Goal: Navigation & Orientation: Find specific page/section

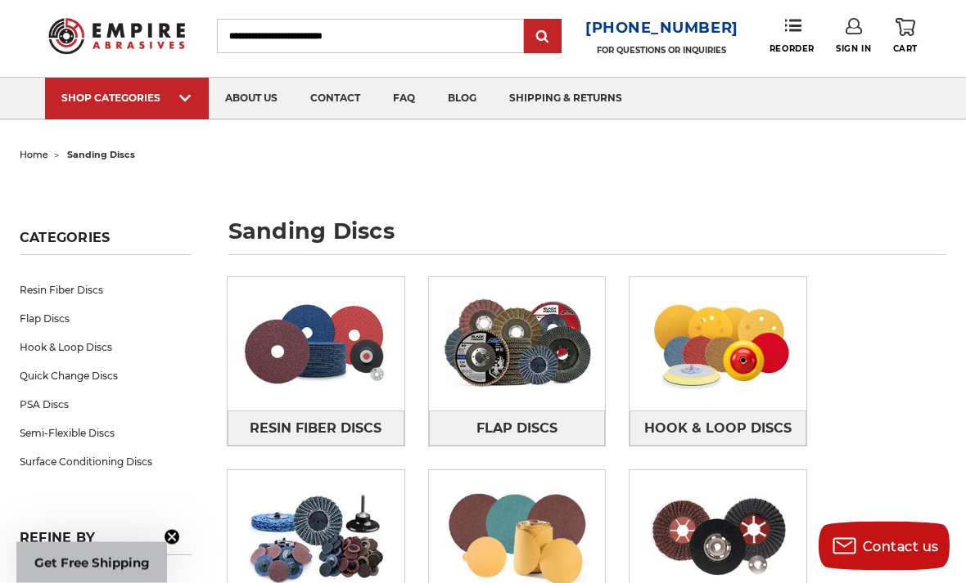
scroll to position [38, 0]
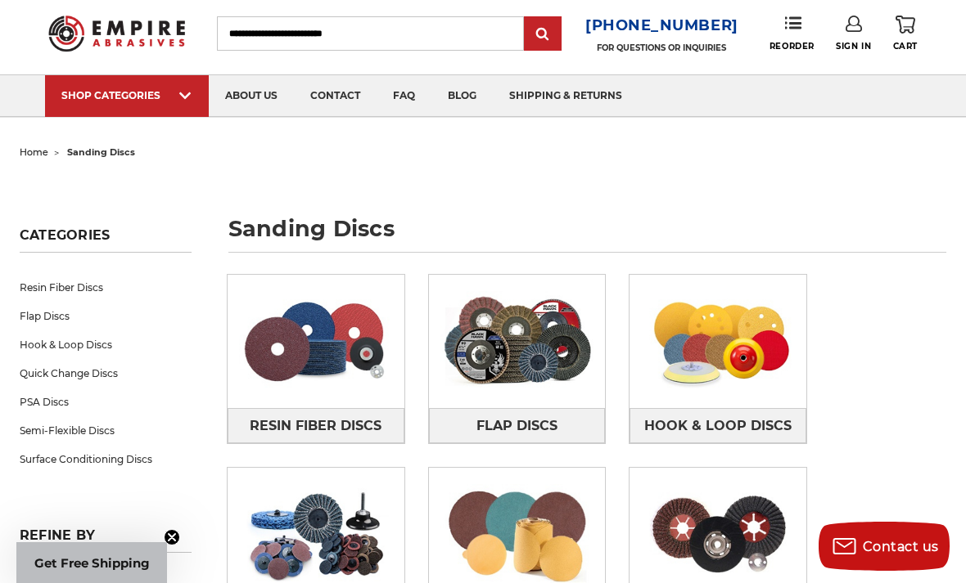
click at [728, 410] on link "Hook & Loop Discs" at bounding box center [717, 426] width 177 height 36
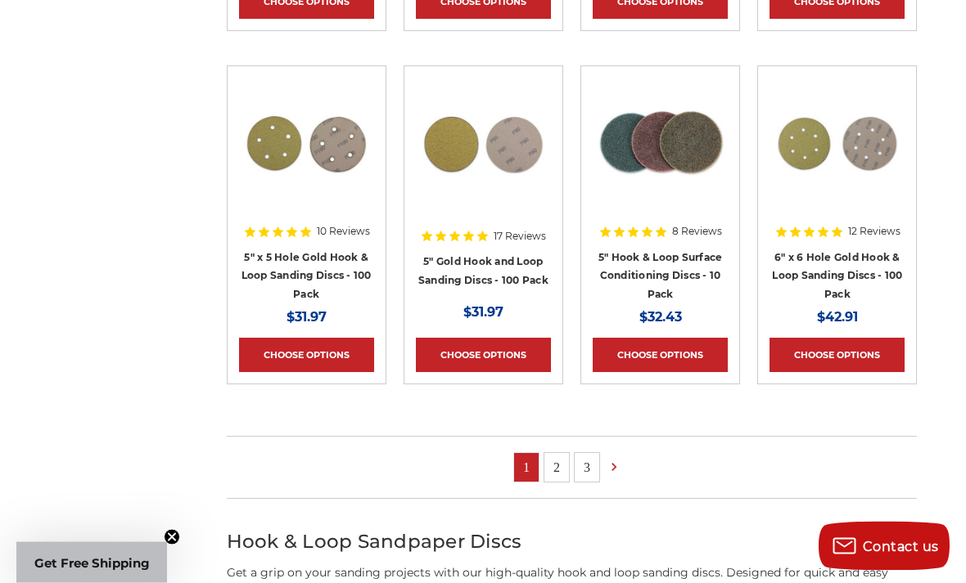
scroll to position [1002, 0]
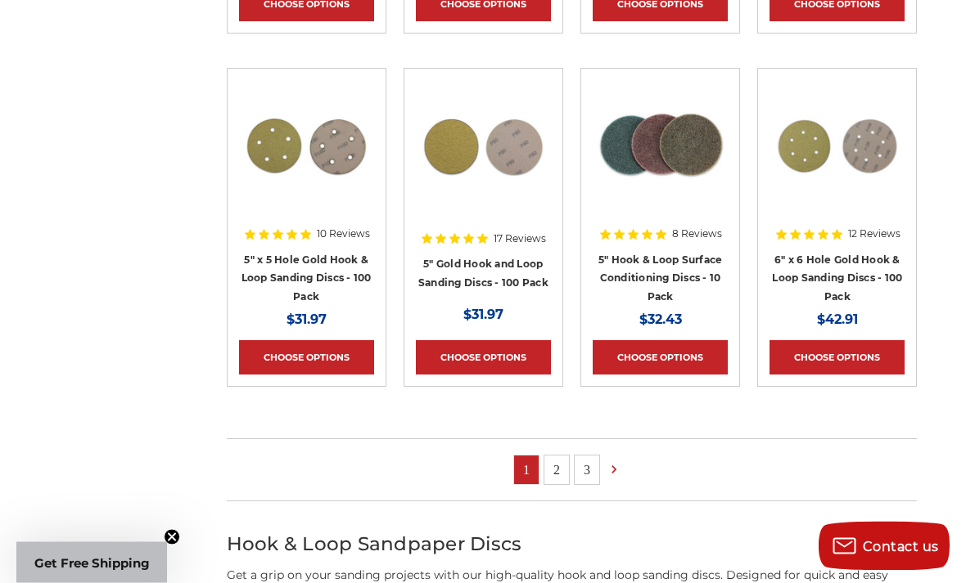
click at [562, 461] on link "2" at bounding box center [556, 471] width 25 height 29
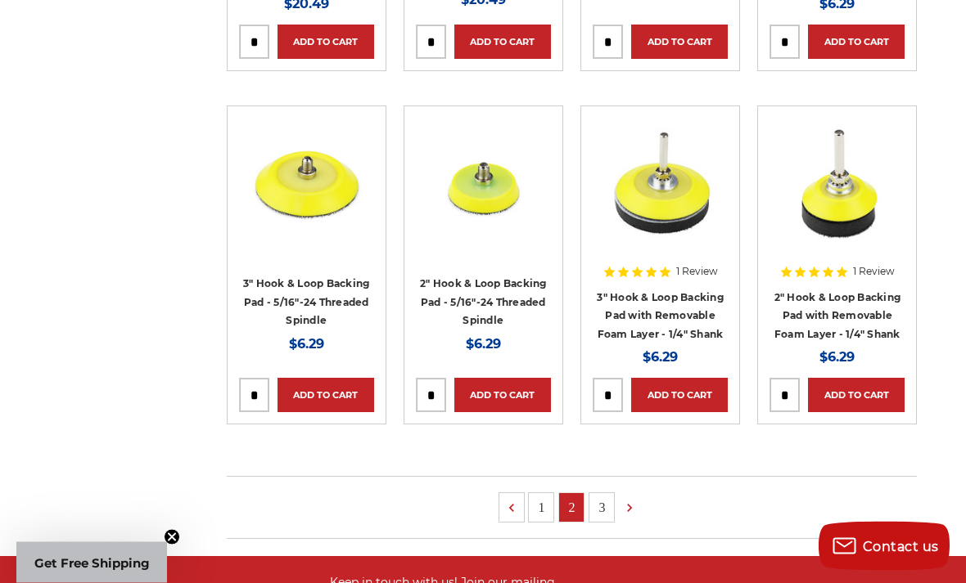
scroll to position [1040, 0]
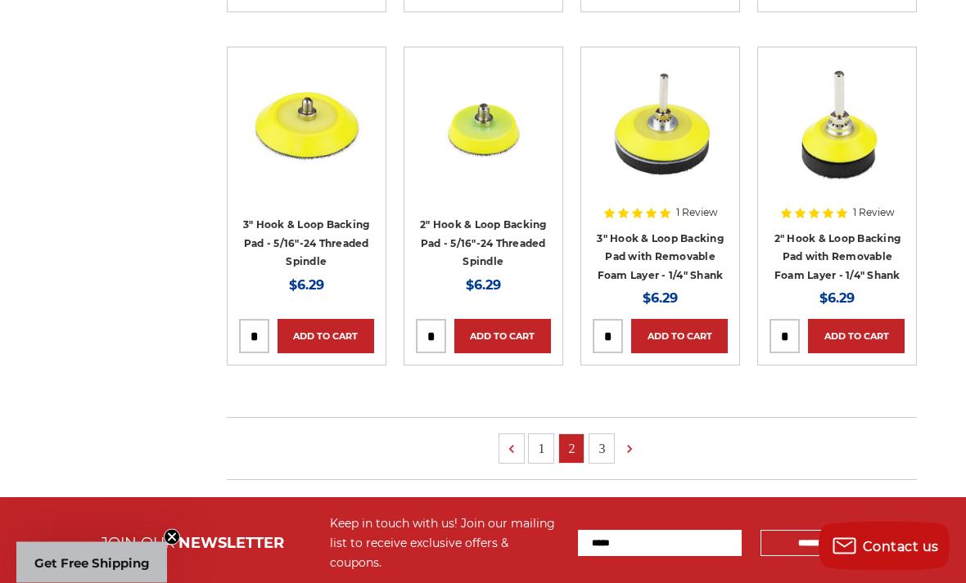
click at [607, 435] on link "3" at bounding box center [601, 449] width 25 height 29
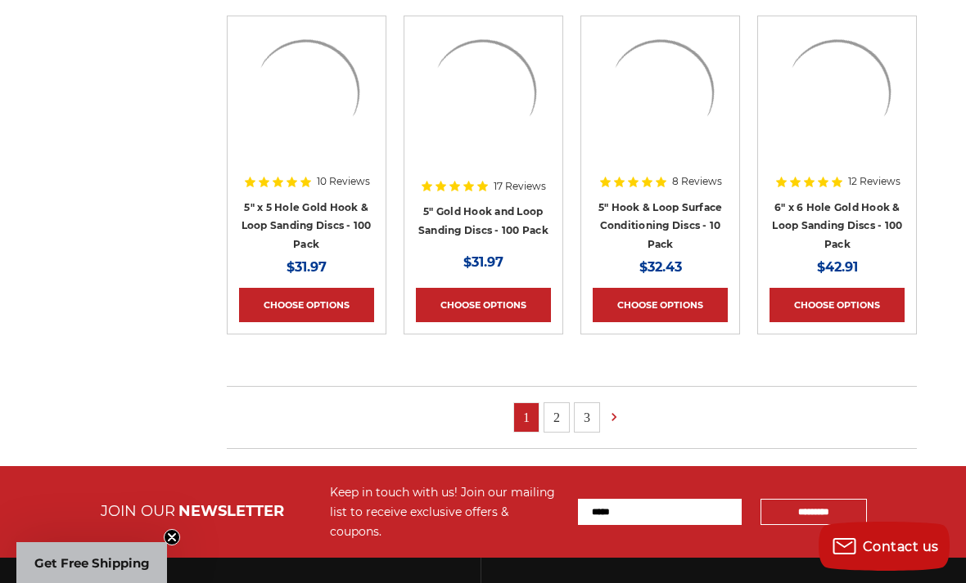
scroll to position [16, 0]
